Goal: Information Seeking & Learning: Learn about a topic

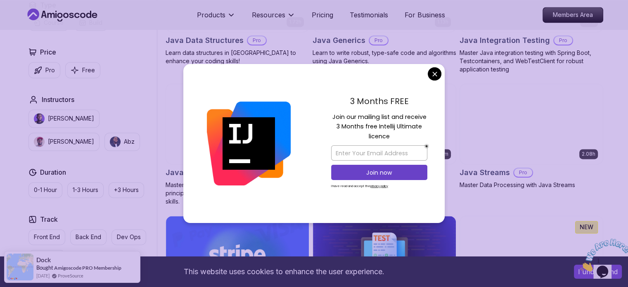
scroll to position [1132, 0]
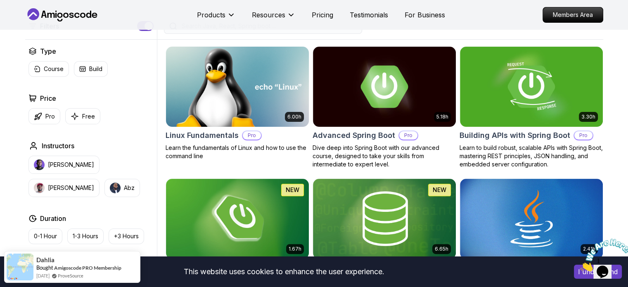
scroll to position [213, 0]
click at [250, 53] on img at bounding box center [237, 87] width 150 height 84
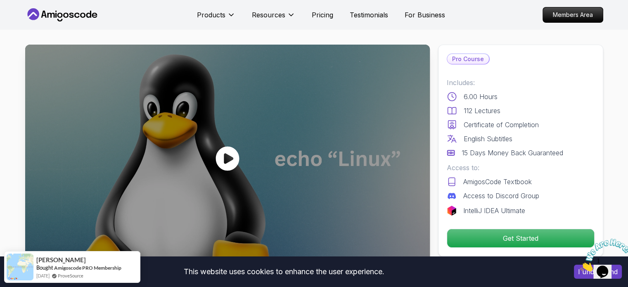
scroll to position [8, 0]
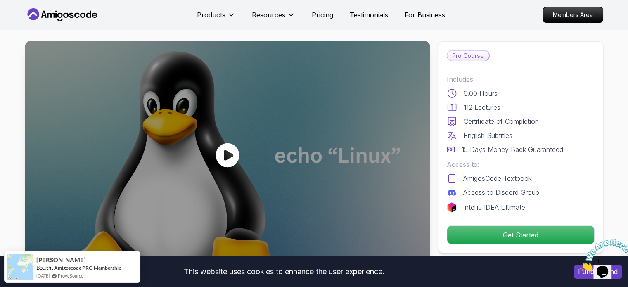
click at [223, 157] on icon at bounding box center [228, 155] width 24 height 24
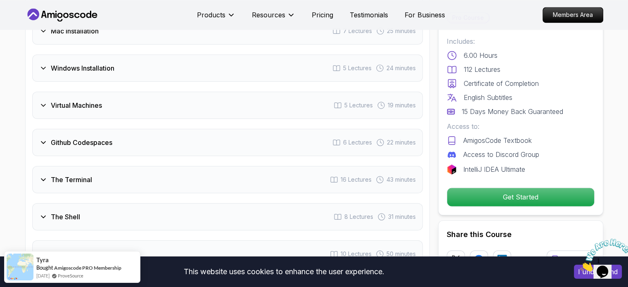
scroll to position [1216, 0]
click at [44, 142] on icon at bounding box center [43, 142] width 8 height 8
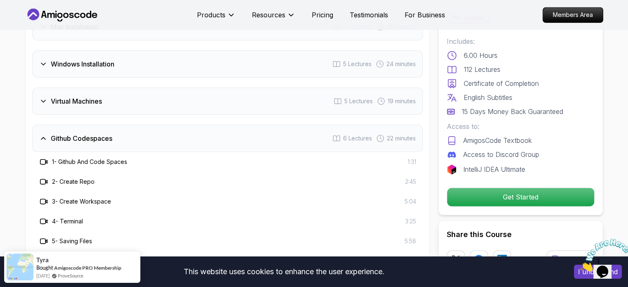
scroll to position [1200, 0]
click at [43, 131] on div "Github Codespaces 6 Lectures 22 minutes" at bounding box center [227, 139] width 391 height 27
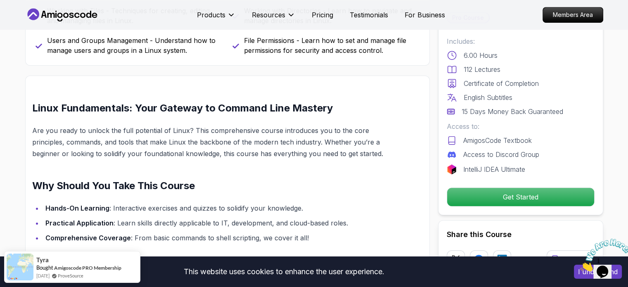
scroll to position [540, 0]
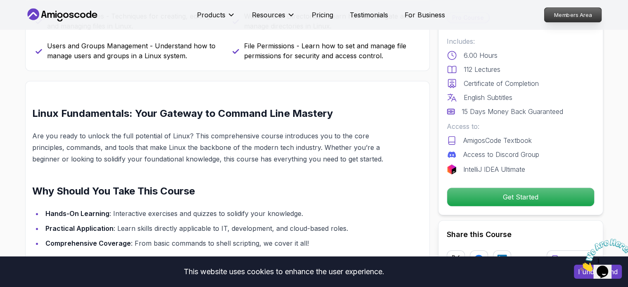
click at [571, 15] on p "Members Area" at bounding box center [573, 15] width 57 height 14
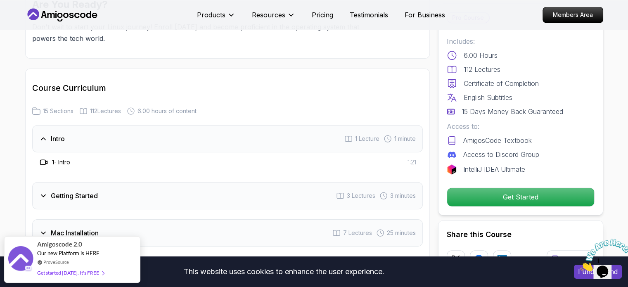
scroll to position [1017, 0]
